Goal: Transaction & Acquisition: Purchase product/service

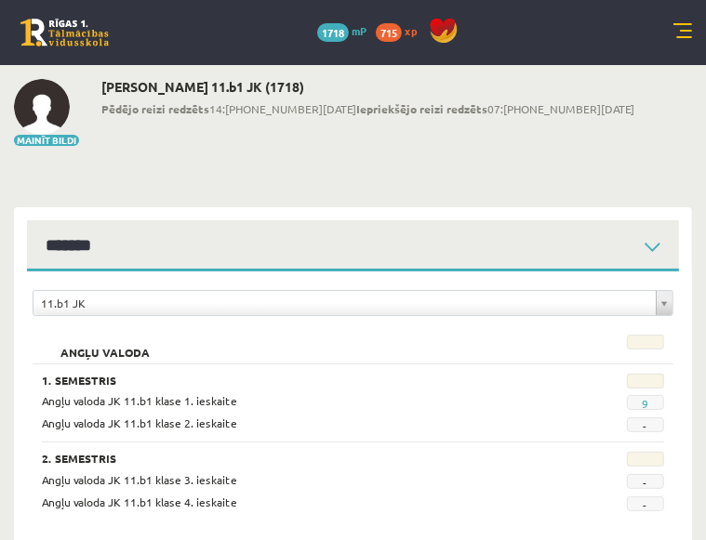
click at [84, 33] on link at bounding box center [64, 33] width 88 height 28
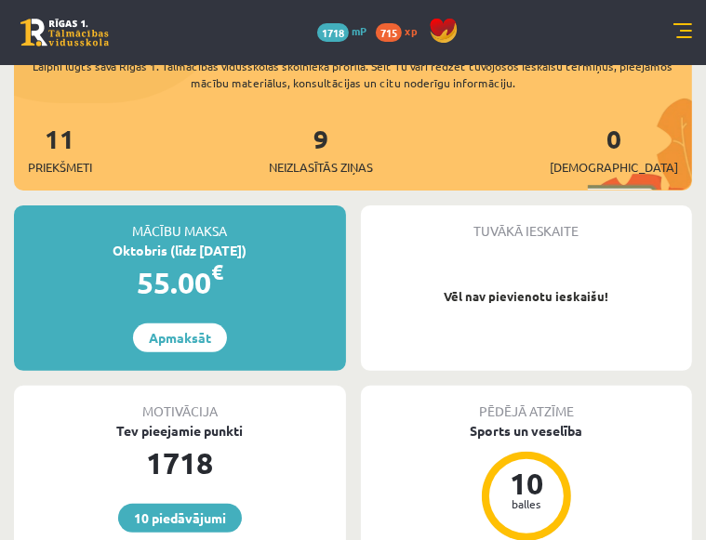
scroll to position [212, 0]
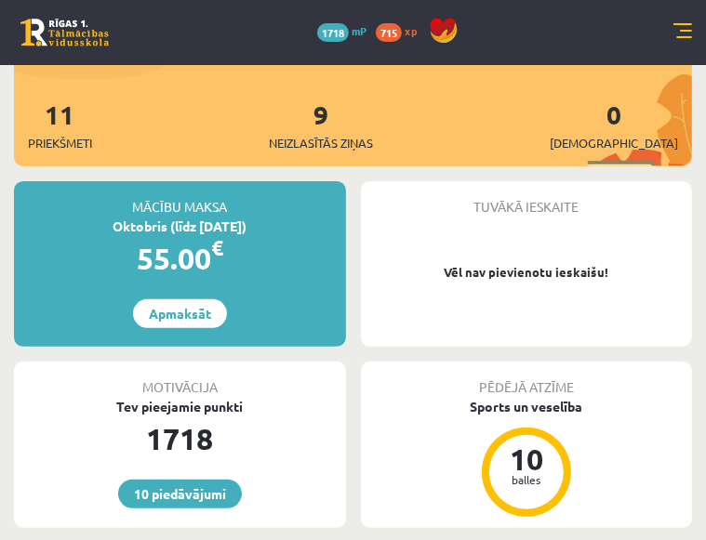
click at [256, 287] on div "Mācību maksa Oktobris (līdz [DATE]) 55.00 € Apmaksāt" at bounding box center [180, 264] width 332 height 166
click at [178, 305] on link "Apmaksāt" at bounding box center [180, 313] width 94 height 29
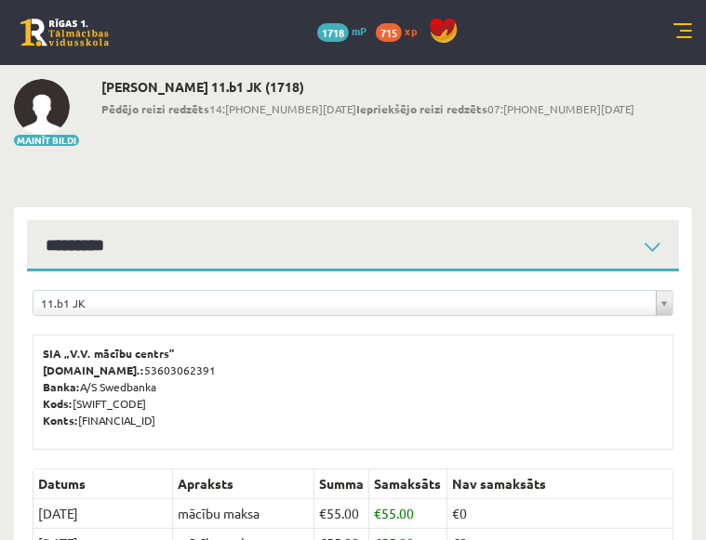
click at [682, 29] on link at bounding box center [682, 32] width 19 height 19
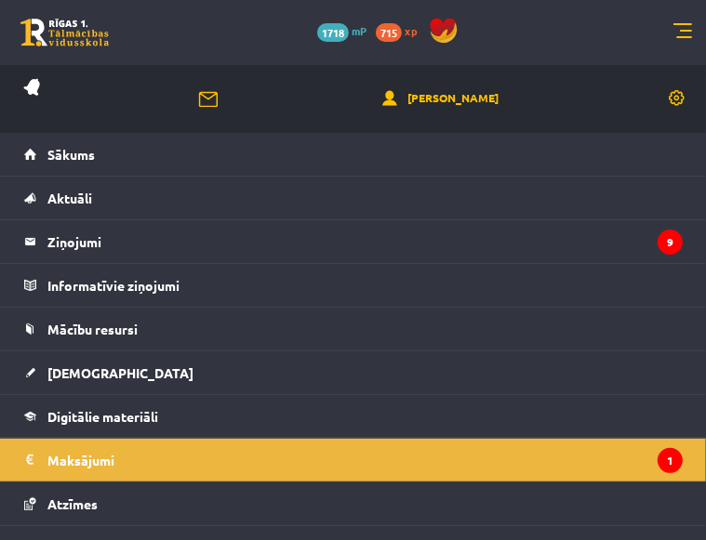
click at [62, 45] on link at bounding box center [64, 33] width 88 height 28
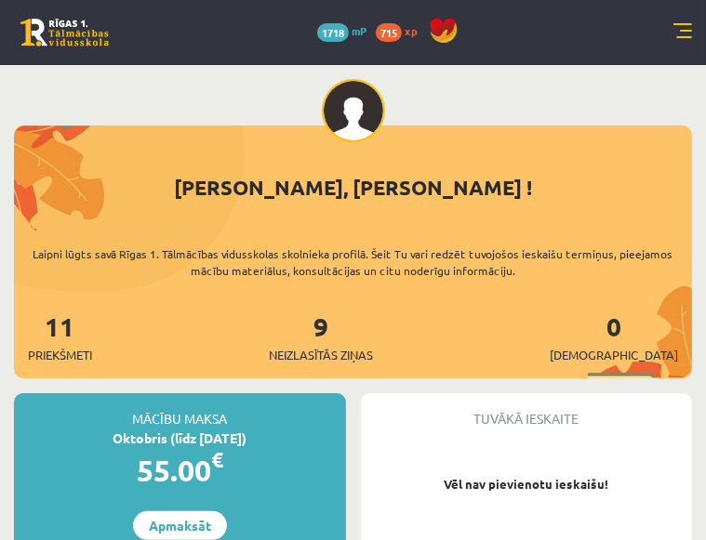
click at [81, 42] on link at bounding box center [64, 33] width 88 height 28
click at [688, 31] on link at bounding box center [682, 32] width 19 height 19
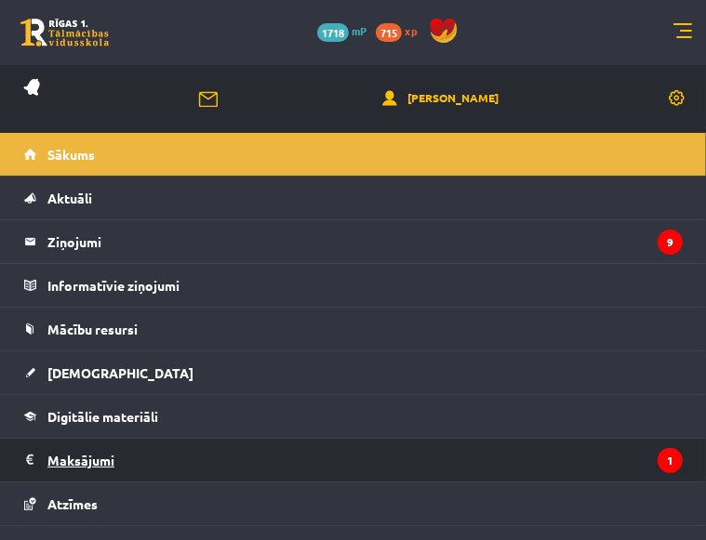
click at [92, 456] on legend "Maksājumi 1" at bounding box center [364, 460] width 635 height 43
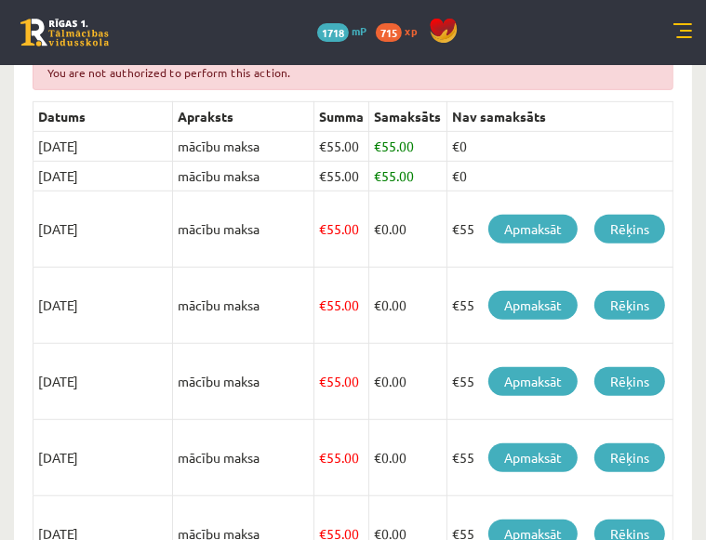
scroll to position [459, 0]
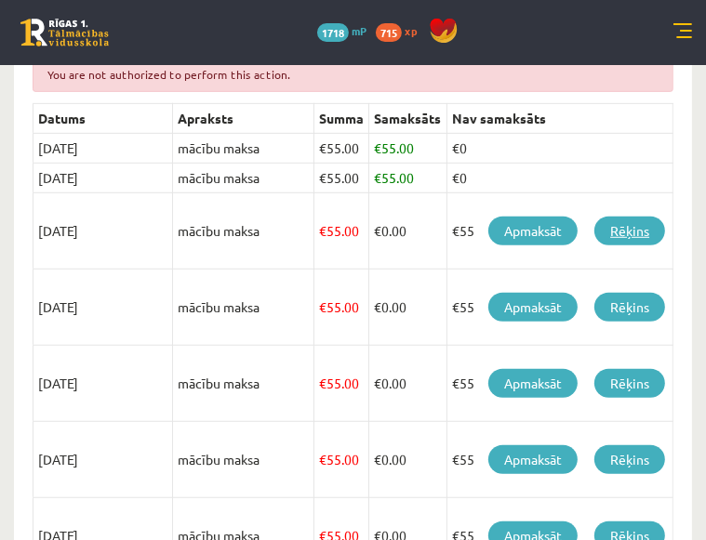
click at [640, 222] on link "Rēķins" at bounding box center [629, 231] width 71 height 29
